Goal: Check status

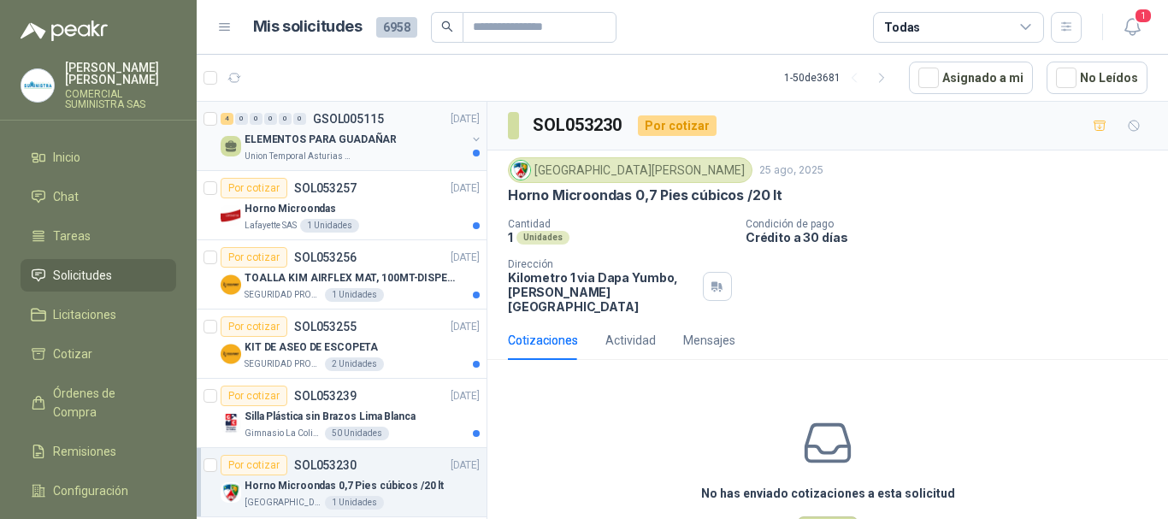
click at [385, 149] on div "ELEMENTOS PARA GUADAÑAR" at bounding box center [354, 139] width 221 height 21
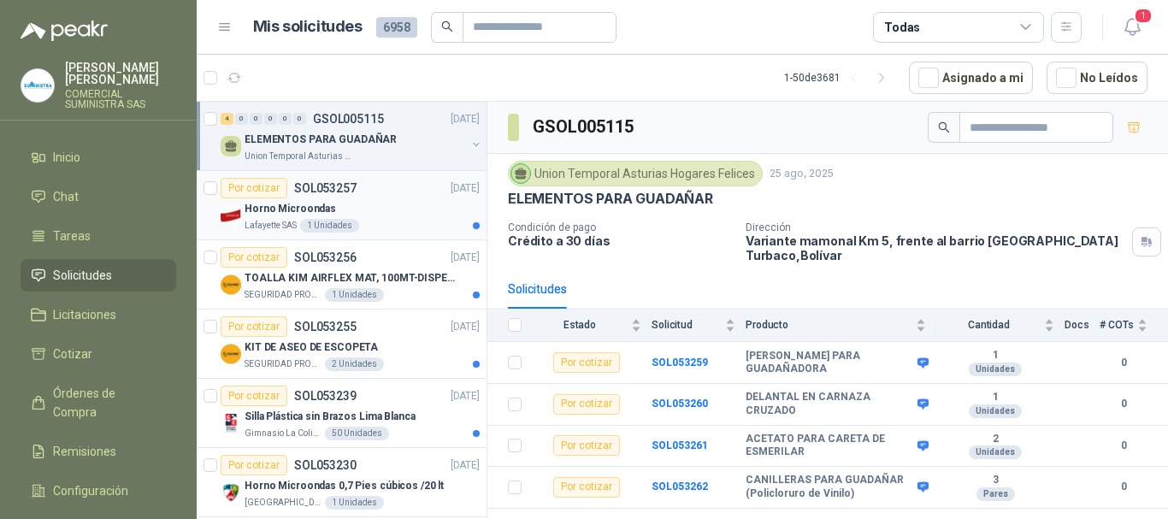
click at [266, 220] on p "Lafayette SAS" at bounding box center [270, 226] width 52 height 14
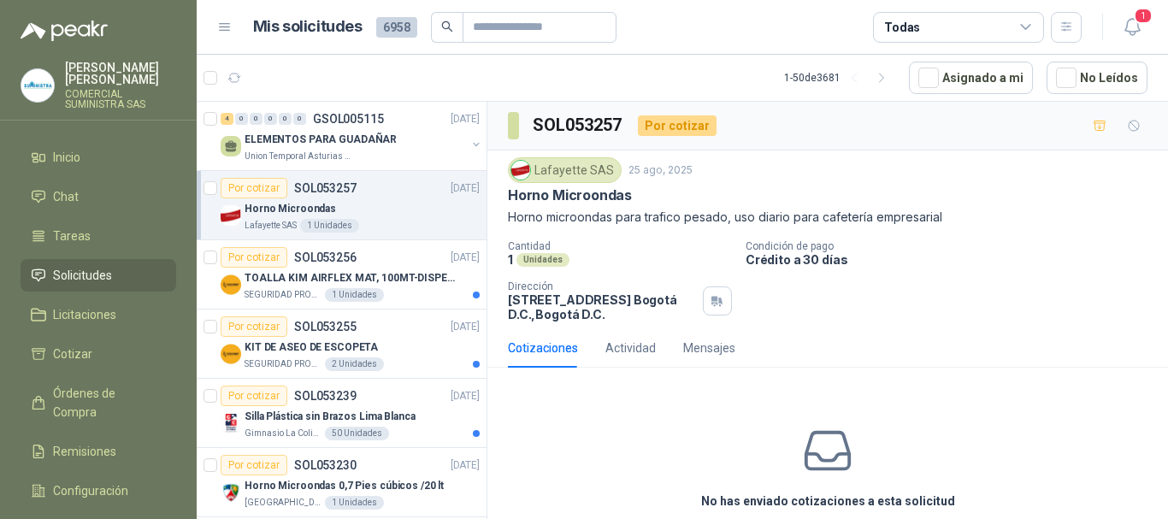
scroll to position [85, 0]
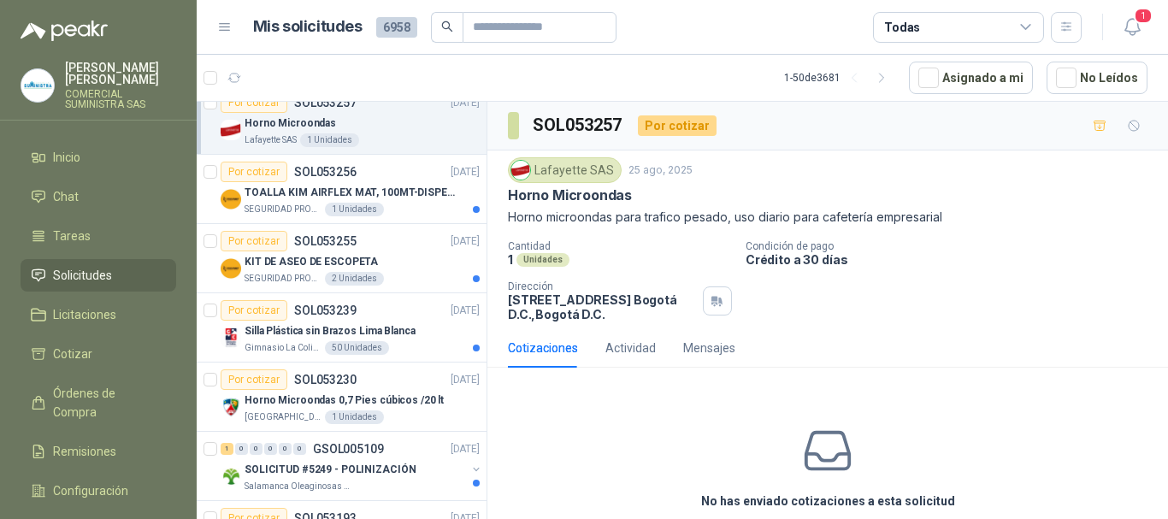
click at [266, 220] on article "Por cotizar SOL053256 [DATE] TOALLA [PERSON_NAME] AIRFLEX MAT, 100MT-DISPENSADO…" at bounding box center [342, 189] width 290 height 69
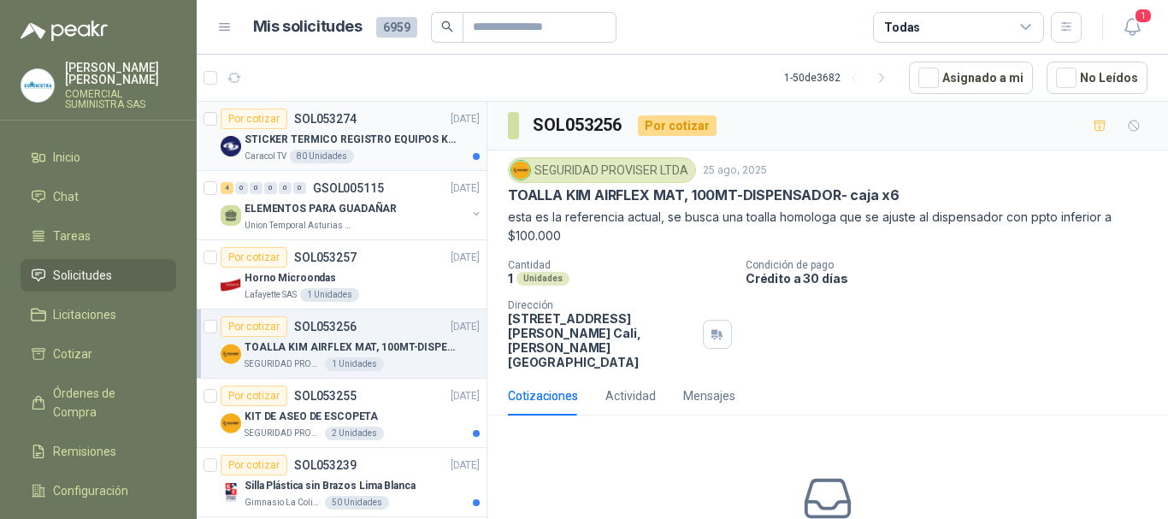
click at [400, 144] on p "STICKER TERMICO REGISTRO EQUIPOS KIOSKOS (SE ENVIA LIK CON ESPECIFICCIONES)" at bounding box center [350, 140] width 213 height 16
